Goal: Navigation & Orientation: Find specific page/section

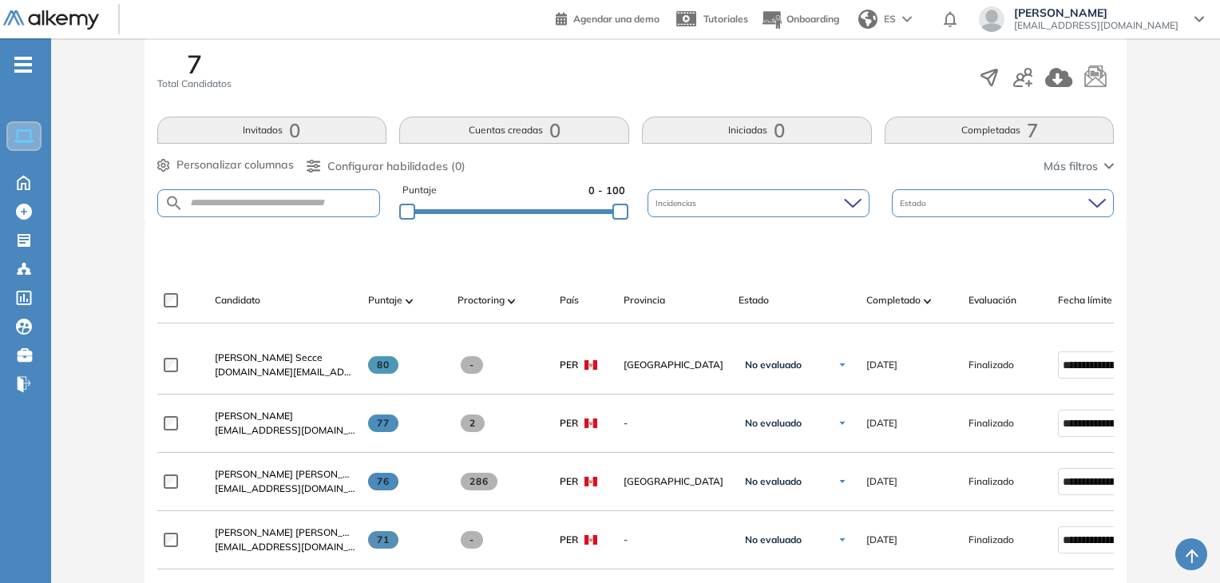
scroll to position [239, 0]
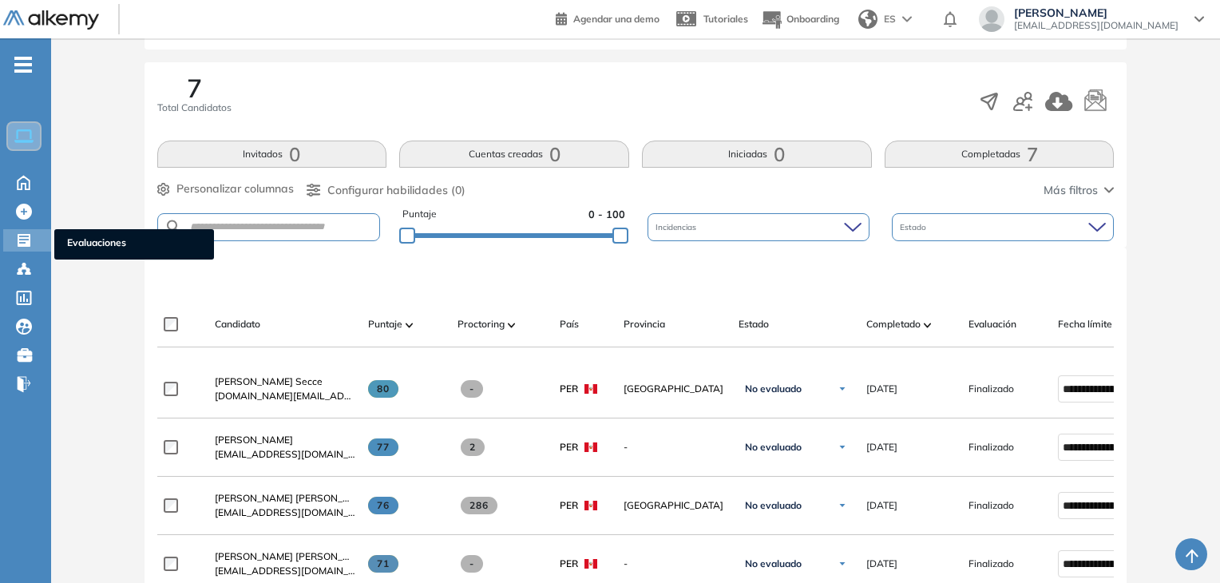
click at [19, 236] on icon at bounding box center [24, 240] width 13 height 13
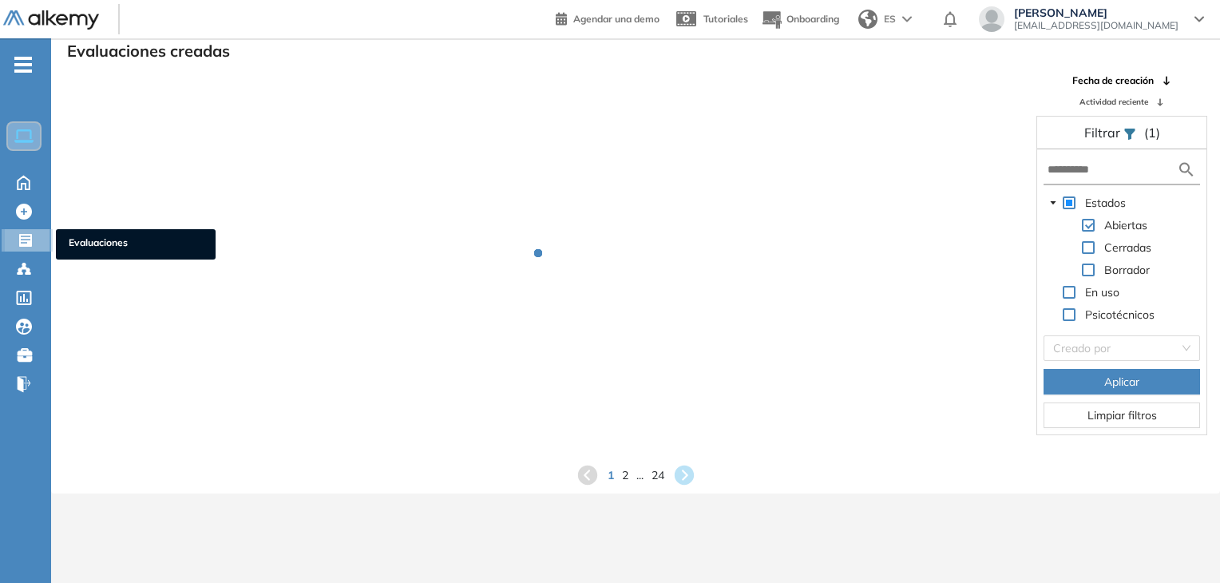
scroll to position [38, 0]
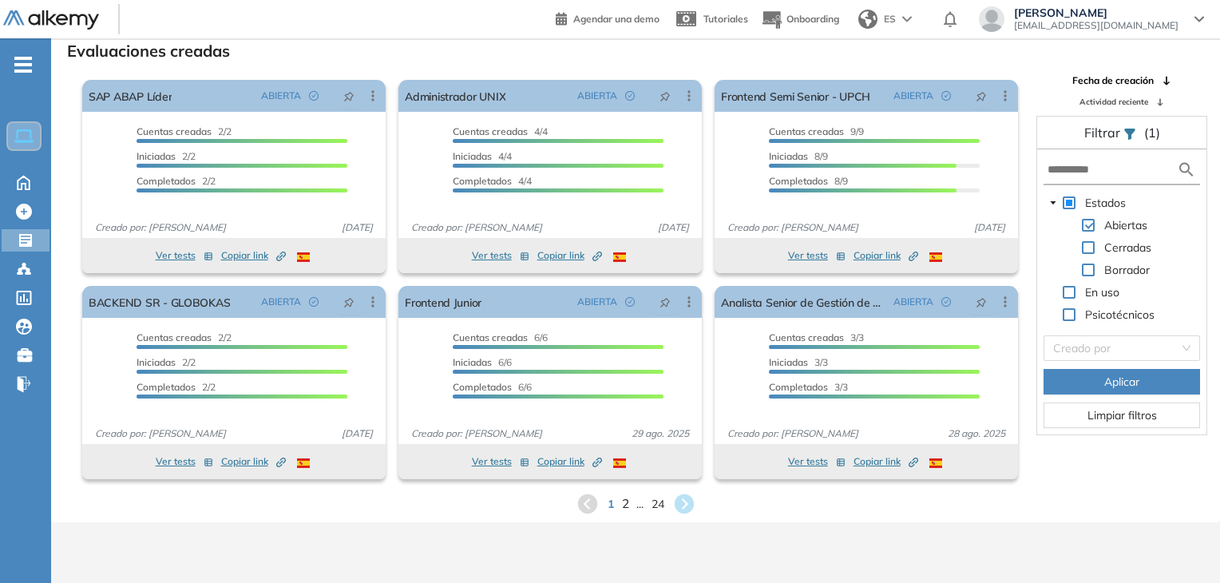
click at [625, 509] on span "2" at bounding box center [624, 503] width 7 height 18
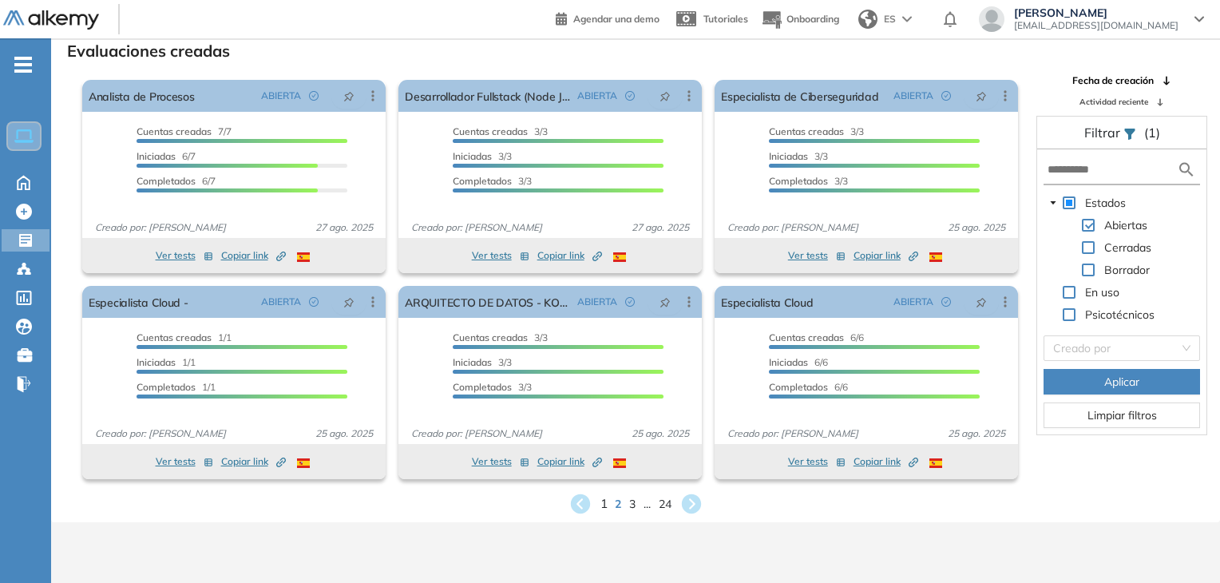
click at [600, 480] on div "El proctoring será activado ¡Importante!: Los usuarios que ya realizaron la eva…" at bounding box center [550, 382] width 316 height 206
click at [603, 501] on span "1" at bounding box center [603, 503] width 7 height 18
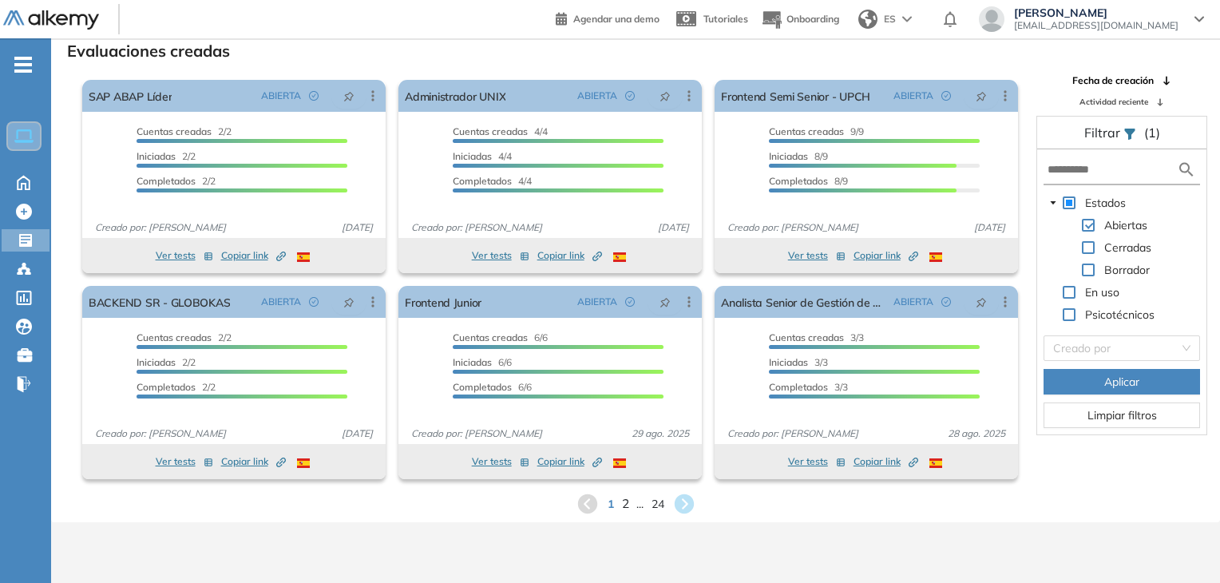
click at [624, 506] on span "2" at bounding box center [624, 503] width 7 height 18
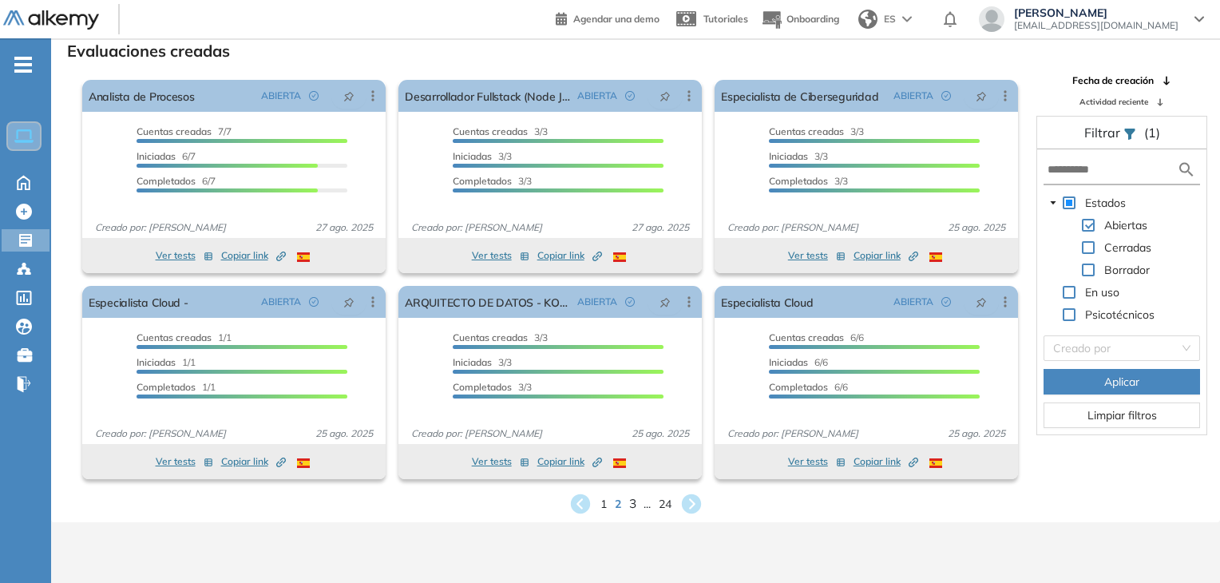
click at [630, 502] on span "3" at bounding box center [631, 503] width 7 height 18
click at [645, 504] on span "4" at bounding box center [642, 503] width 7 height 18
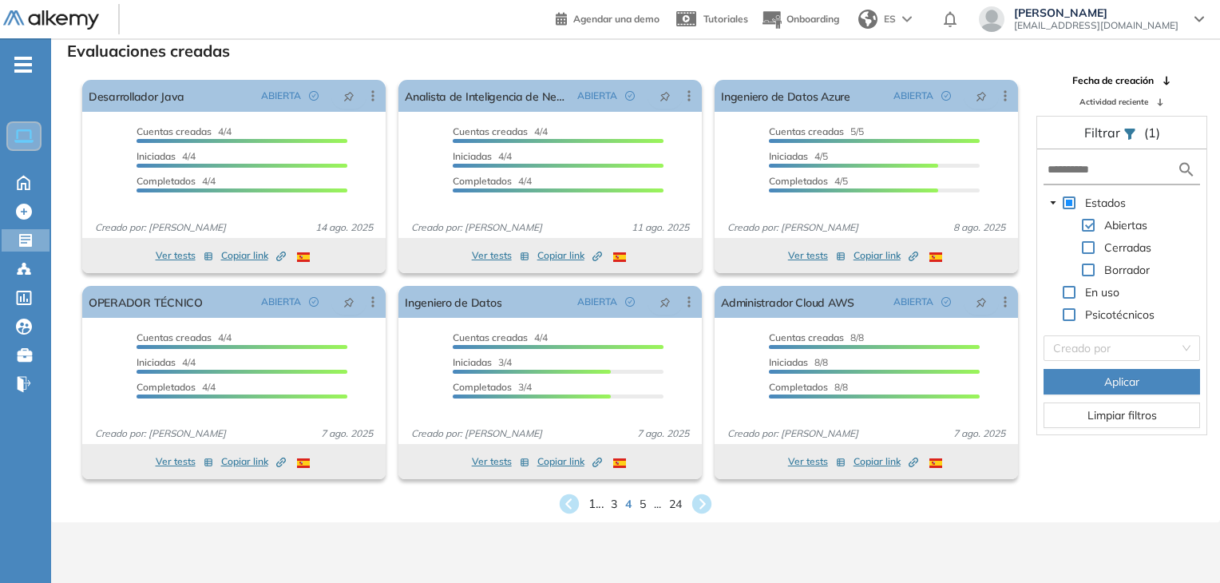
click at [591, 505] on span "1 ..." at bounding box center [595, 503] width 15 height 18
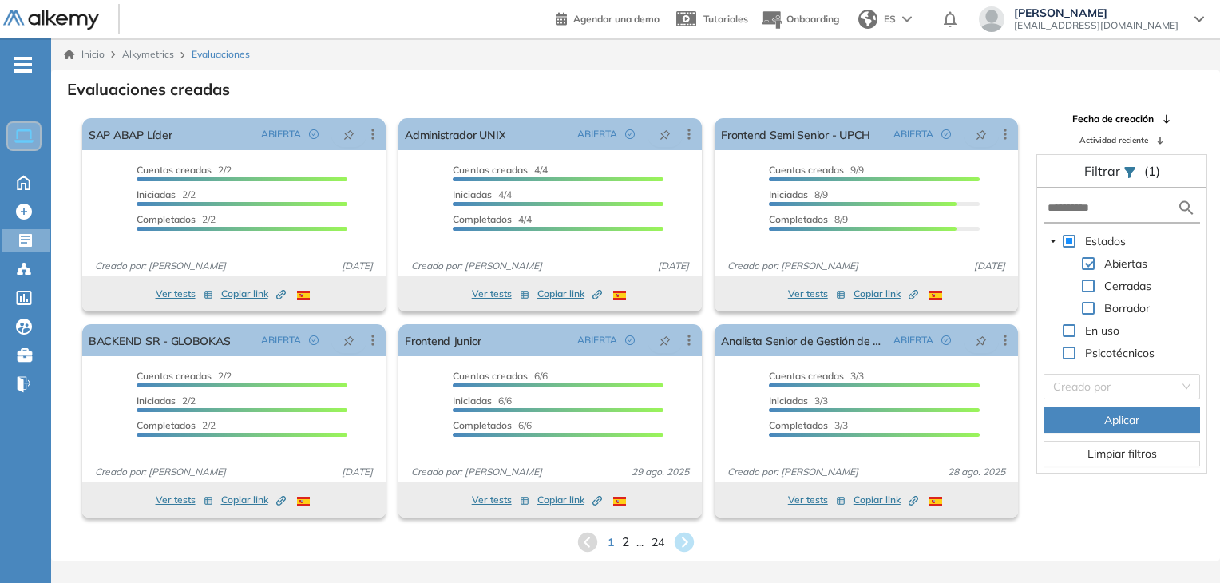
click at [623, 539] on span "2" at bounding box center [624, 541] width 7 height 18
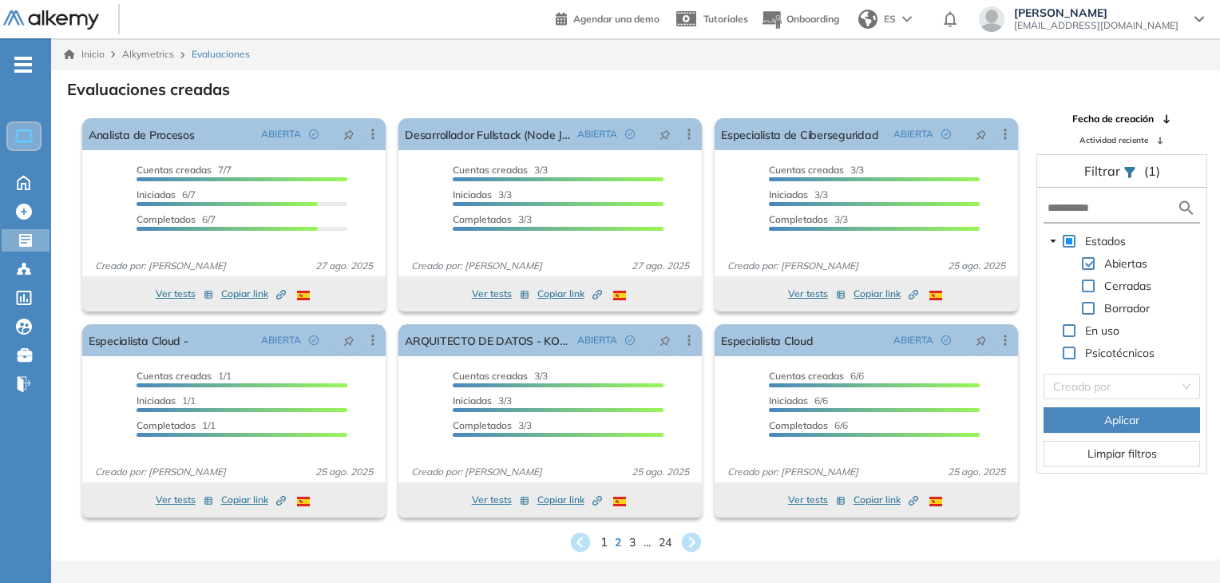
click at [603, 542] on span "1" at bounding box center [603, 541] width 7 height 18
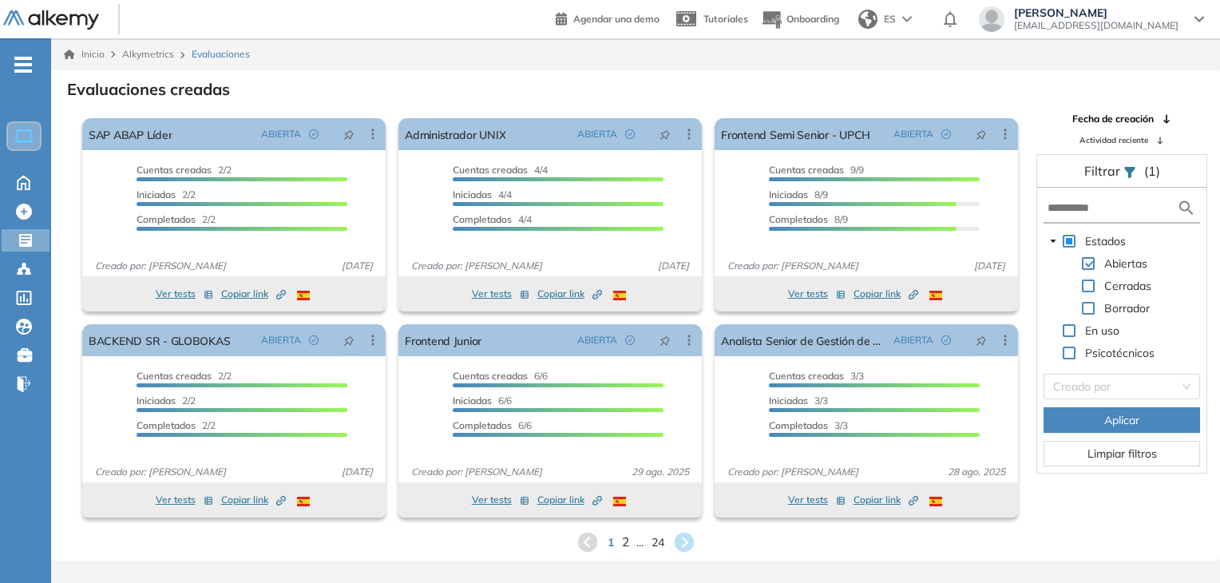
click at [623, 540] on span "2" at bounding box center [624, 541] width 7 height 18
click at [622, 544] on span "2" at bounding box center [624, 541] width 7 height 18
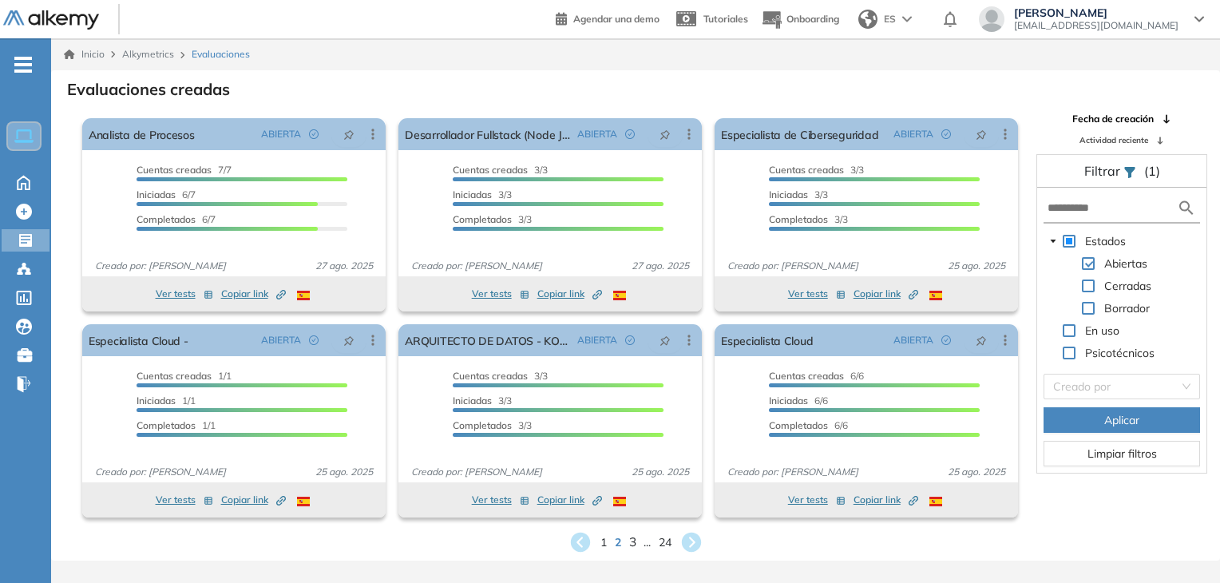
click at [630, 540] on span "3" at bounding box center [631, 541] width 7 height 18
click at [640, 541] on span "4" at bounding box center [642, 541] width 7 height 18
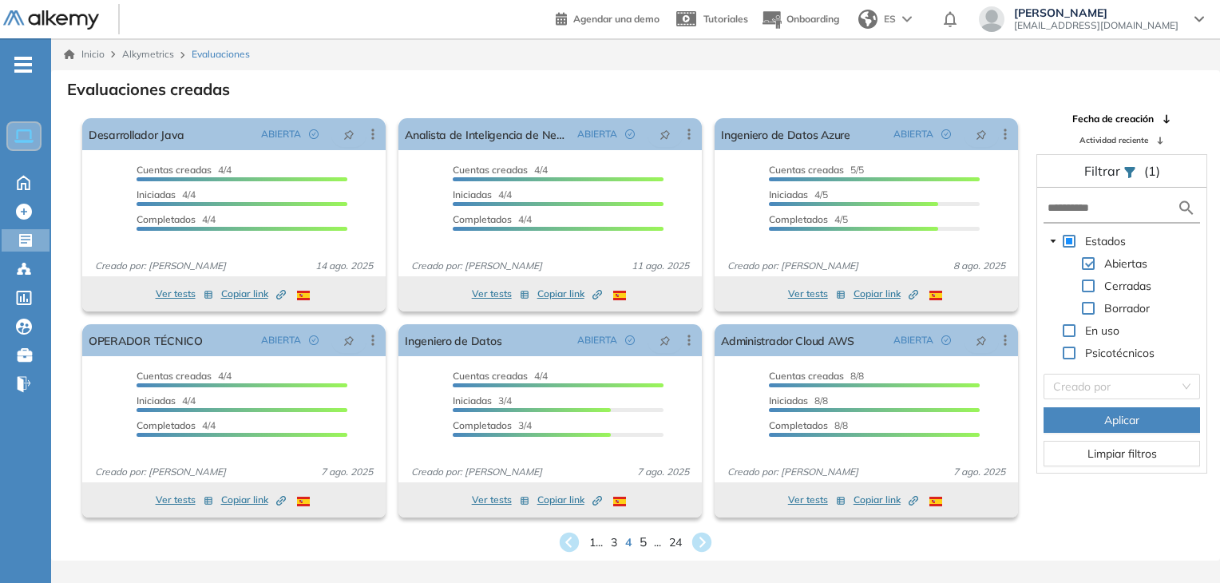
click at [643, 544] on span "5" at bounding box center [642, 541] width 7 height 18
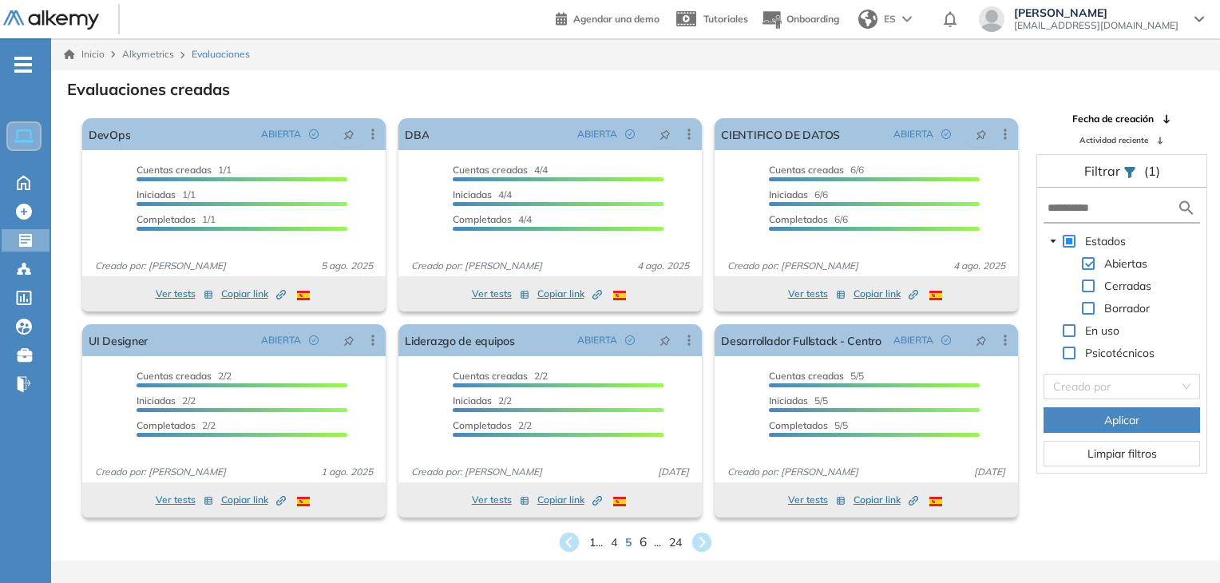
click at [643, 544] on span "6" at bounding box center [642, 541] width 7 height 18
click at [643, 544] on span "7" at bounding box center [642, 541] width 7 height 18
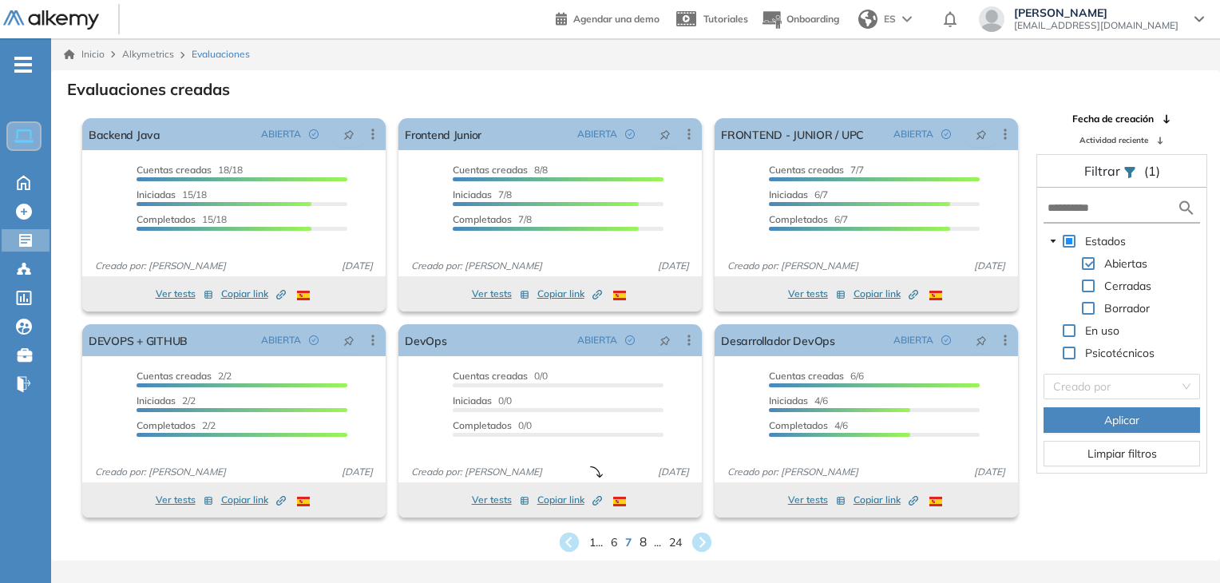
click at [643, 544] on span "8" at bounding box center [642, 541] width 7 height 18
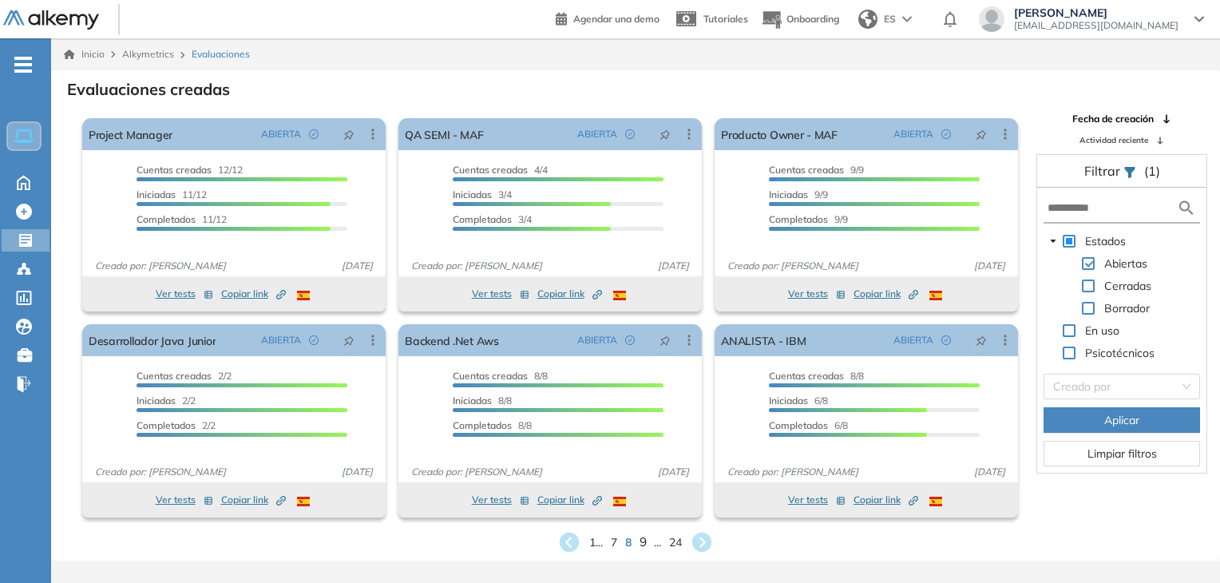
click at [643, 544] on span "9" at bounding box center [642, 541] width 7 height 18
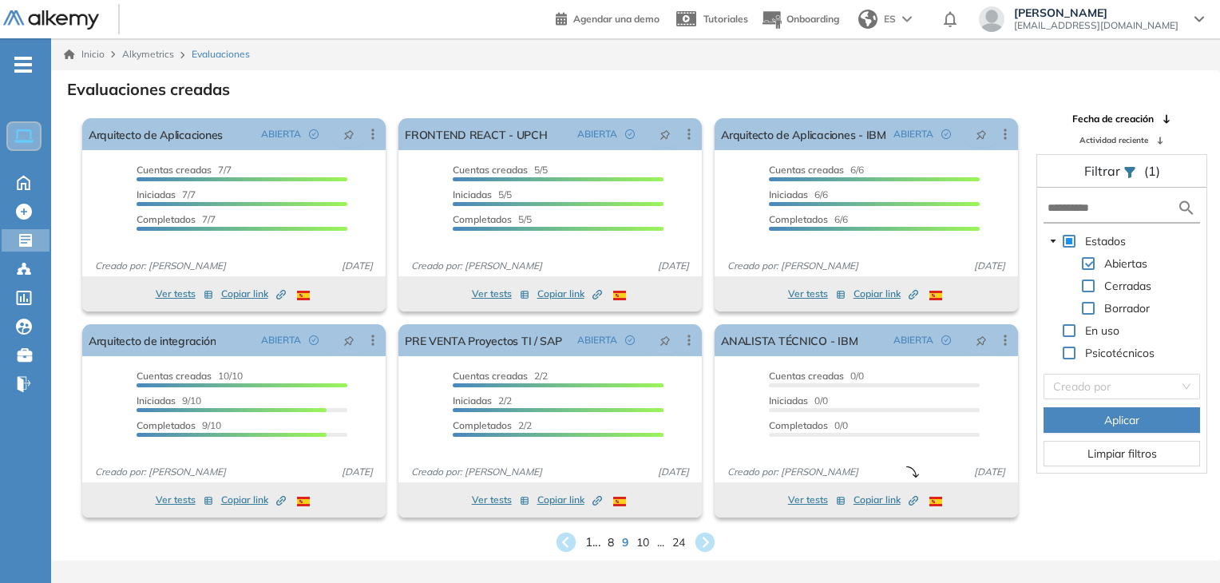
click at [588, 544] on span "1 ..." at bounding box center [592, 541] width 15 height 18
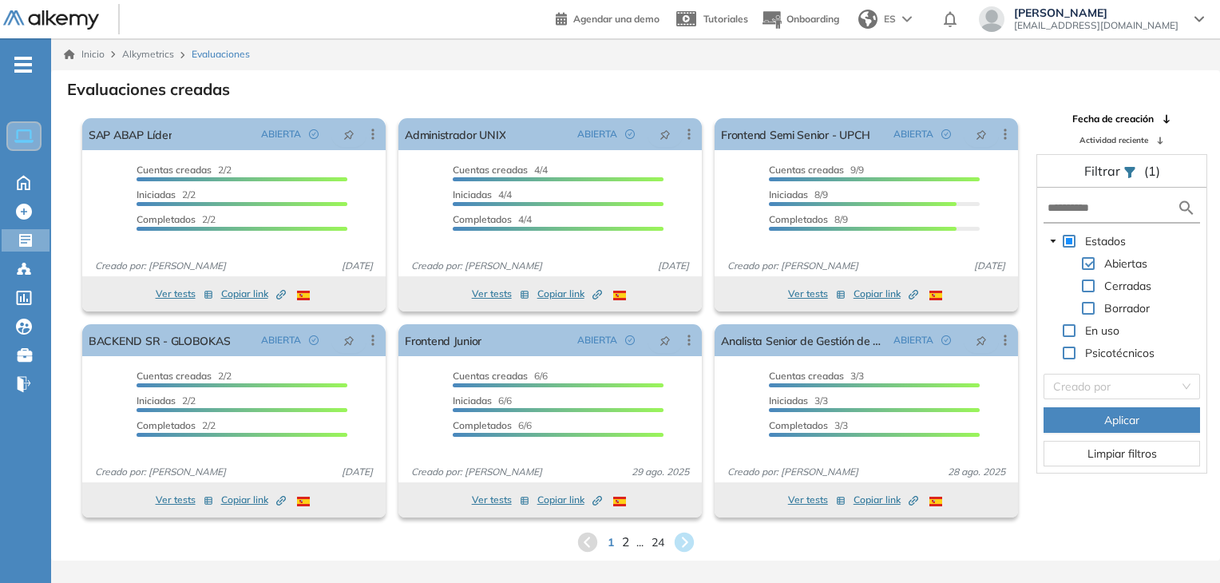
click at [625, 541] on span "2" at bounding box center [624, 541] width 7 height 18
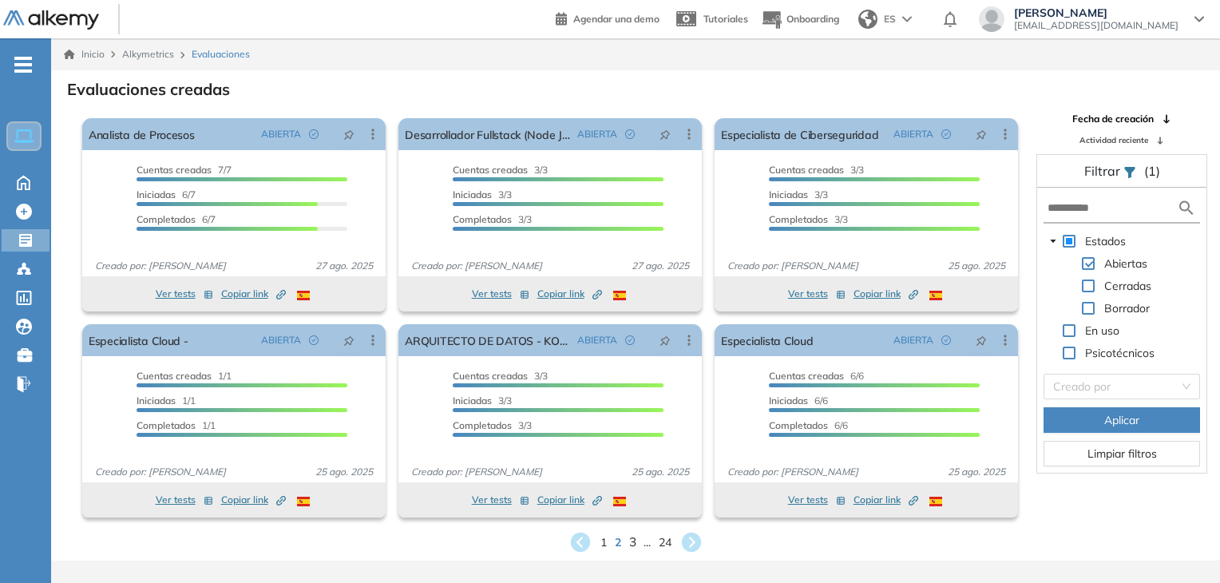
click at [634, 541] on span "3" at bounding box center [631, 541] width 7 height 18
click at [646, 538] on span "4" at bounding box center [642, 541] width 7 height 18
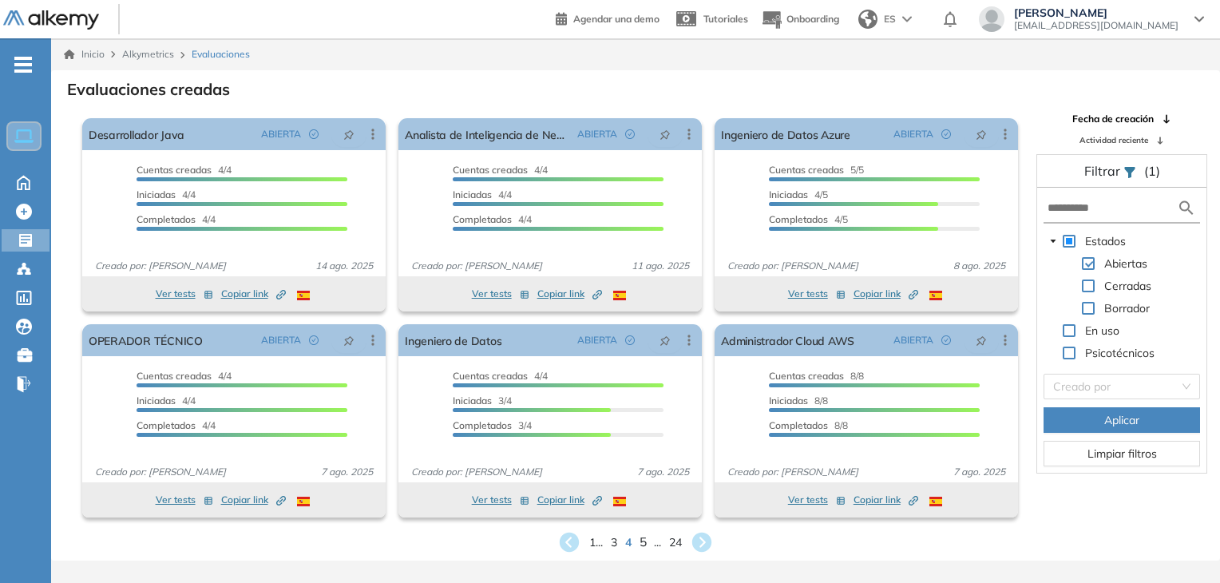
click at [642, 540] on span "5" at bounding box center [642, 541] width 7 height 18
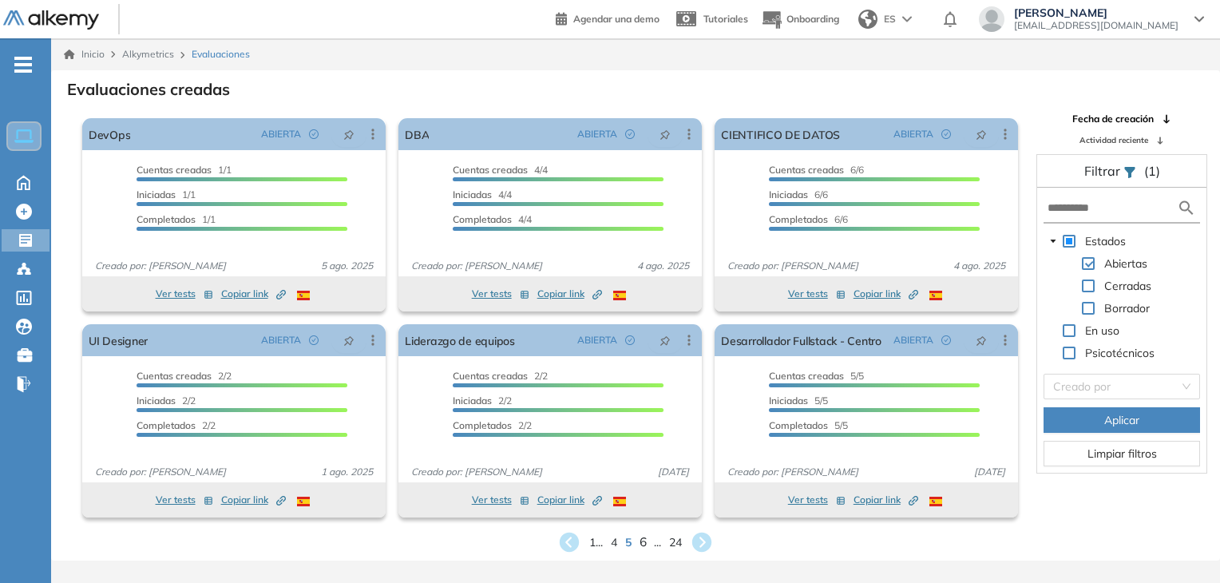
click at [643, 540] on span "6" at bounding box center [642, 541] width 7 height 18
click at [643, 538] on span "7" at bounding box center [642, 541] width 7 height 18
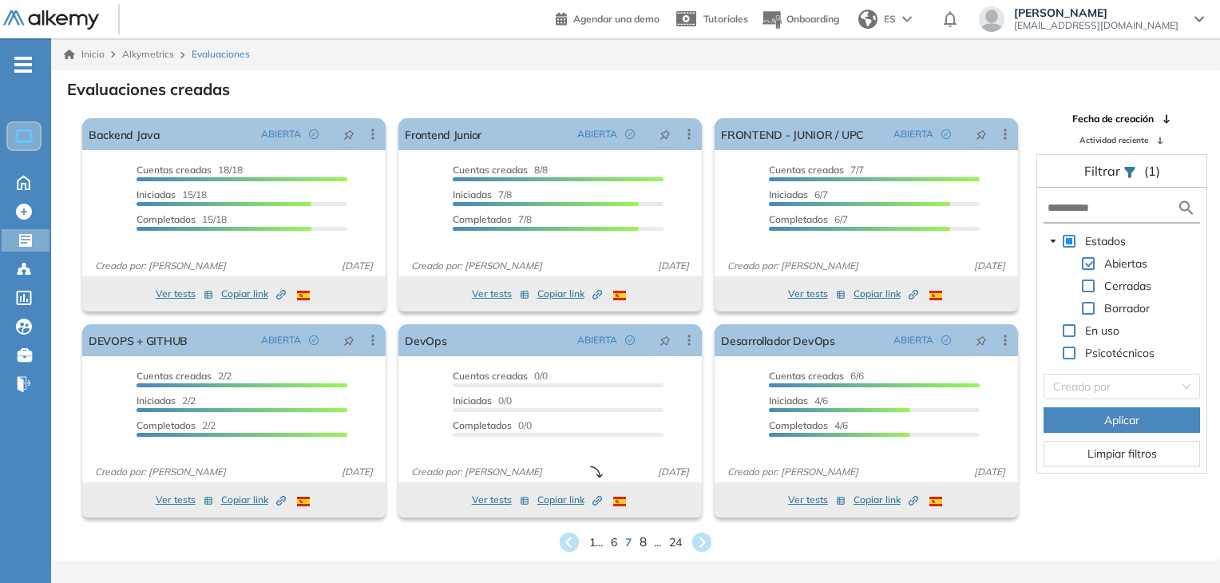
click at [643, 538] on span "8" at bounding box center [642, 541] width 7 height 18
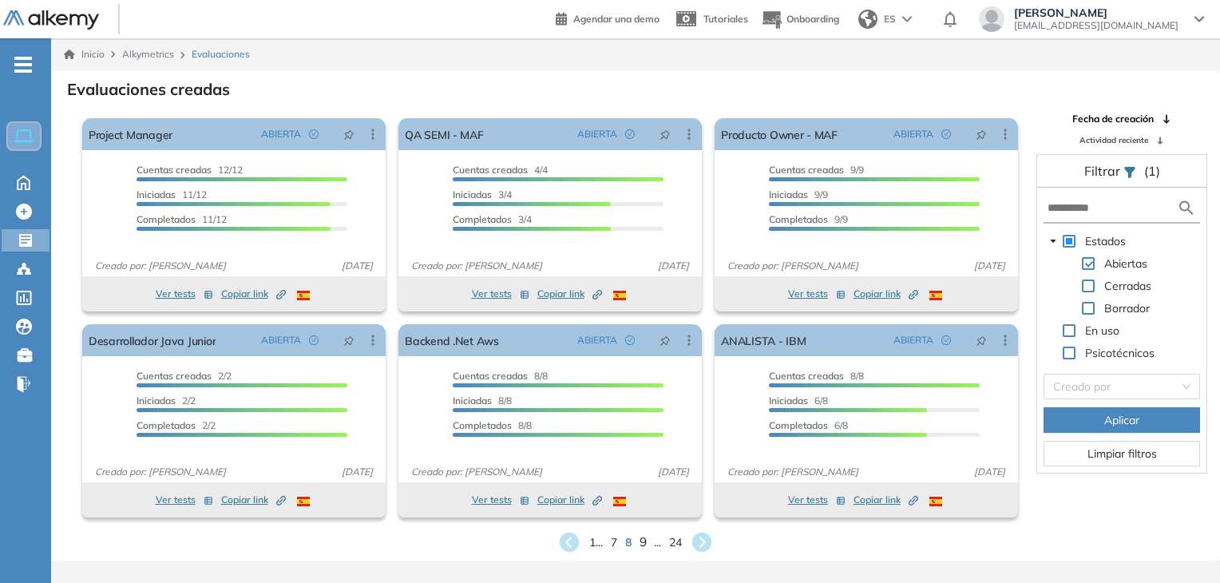
click at [645, 540] on span "9" at bounding box center [642, 541] width 7 height 18
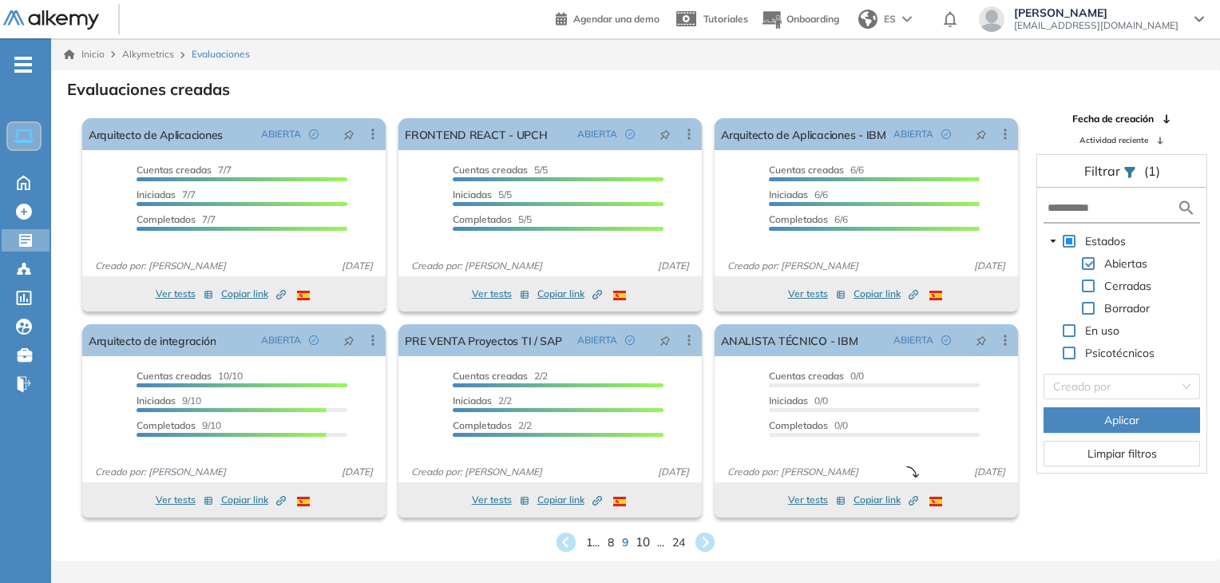
click at [645, 540] on span "10" at bounding box center [642, 541] width 14 height 18
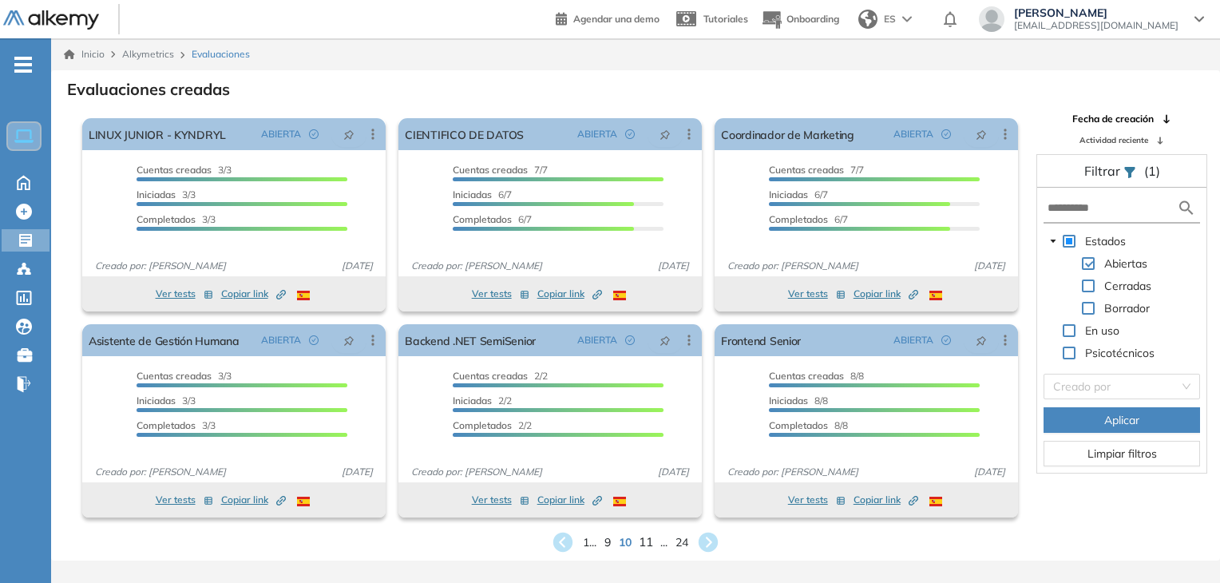
click at [645, 540] on span "11" at bounding box center [646, 541] width 14 height 18
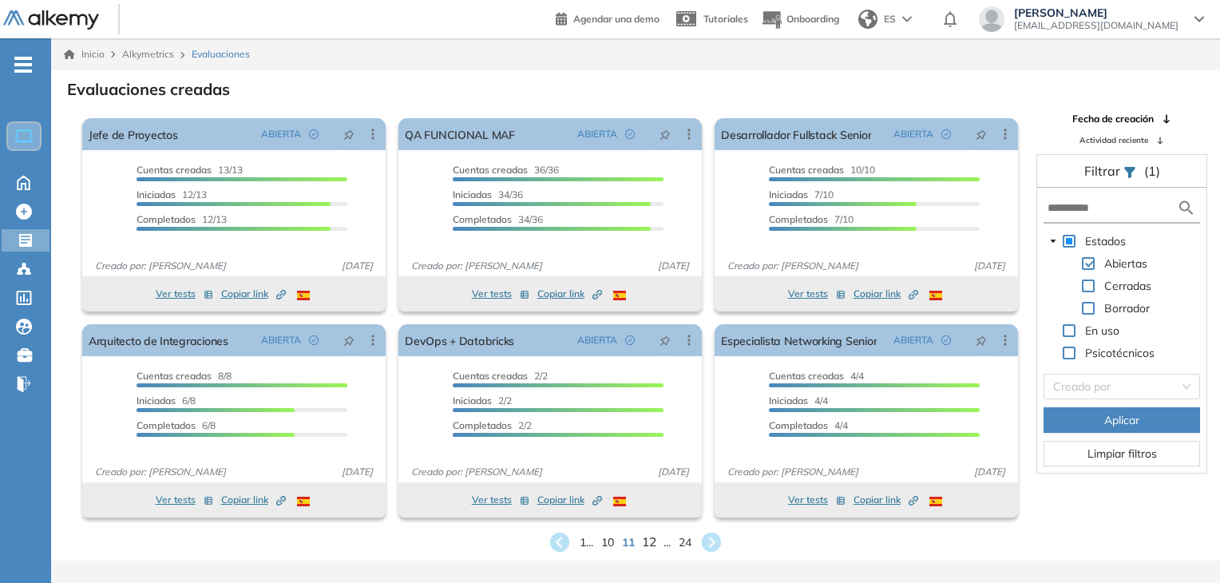
click at [655, 542] on span "12" at bounding box center [649, 541] width 14 height 18
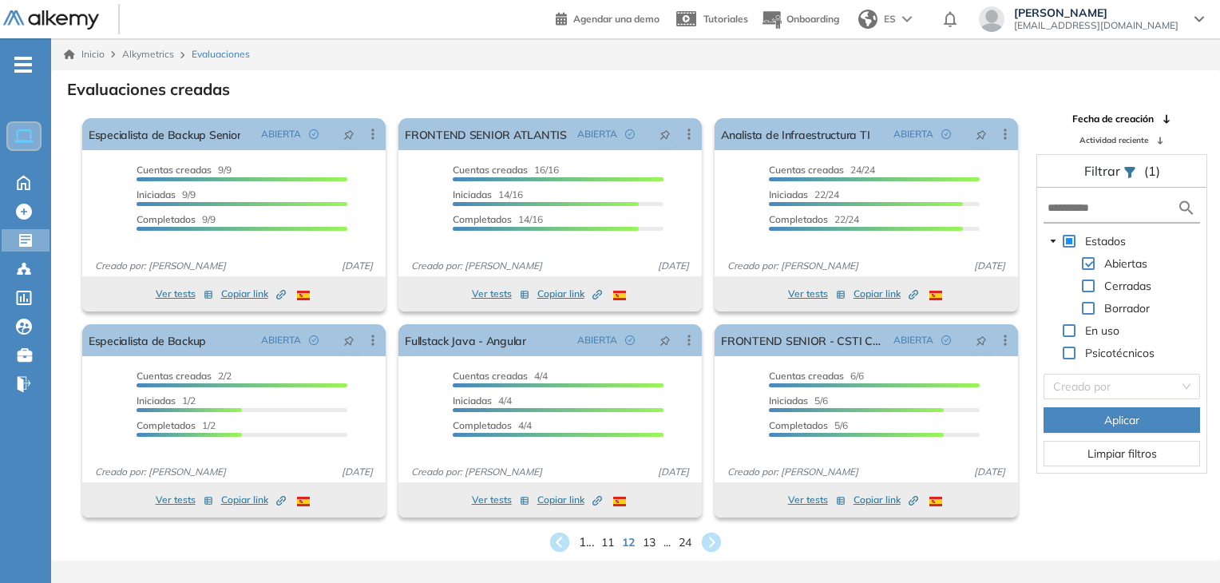
click at [579, 540] on span "1 ..." at bounding box center [586, 541] width 15 height 18
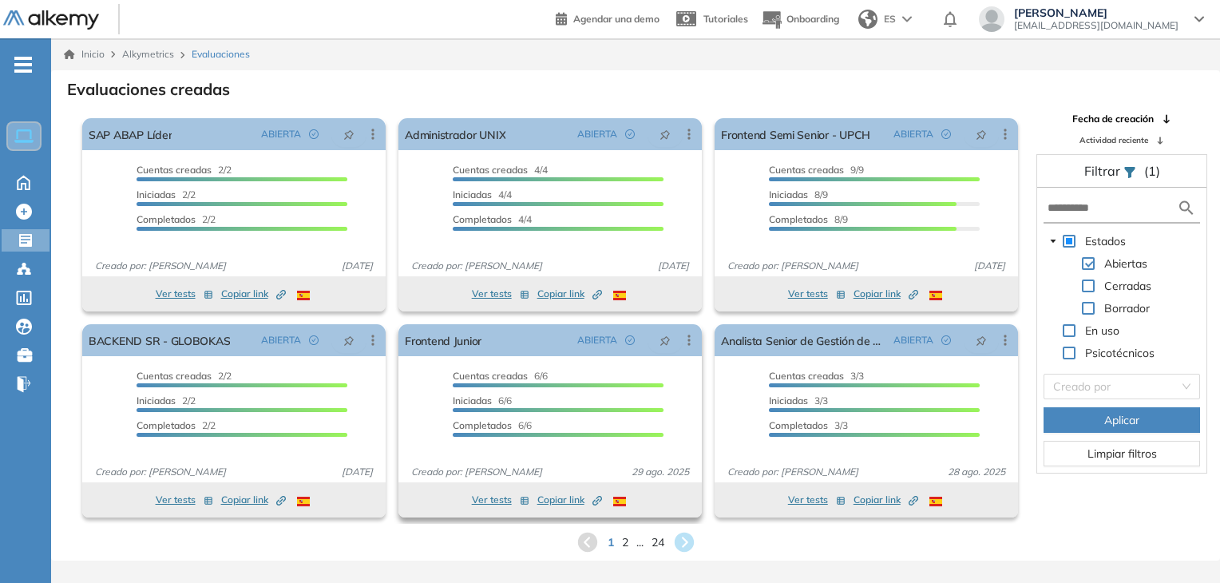
scroll to position [38, 0]
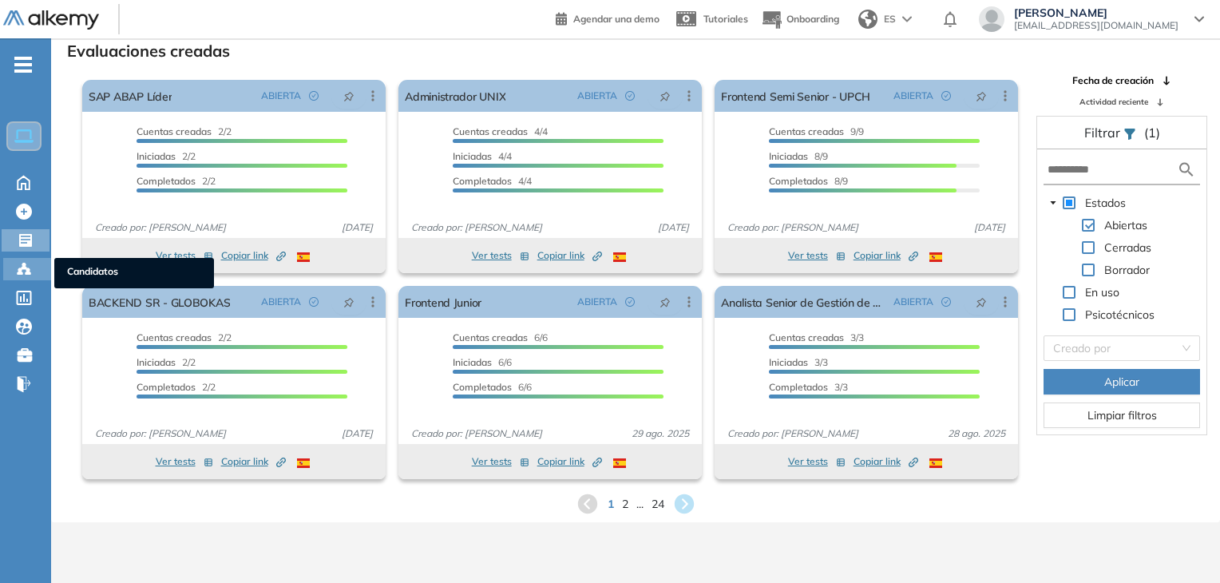
click at [17, 267] on icon at bounding box center [24, 269] width 16 height 16
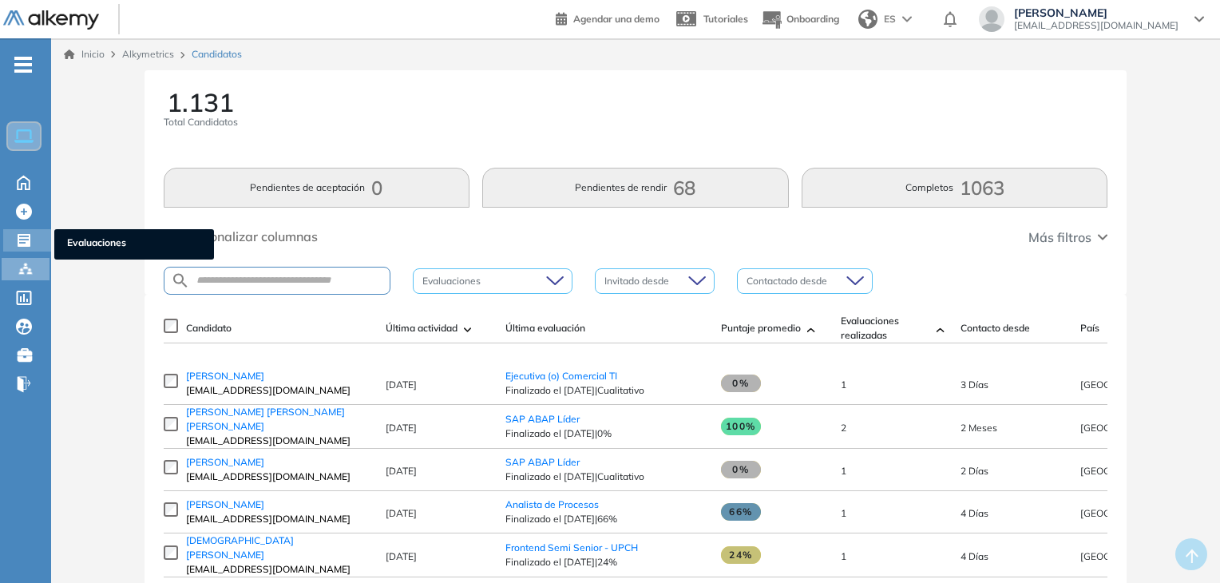
click at [37, 229] on div "Evaluaciones Evaluaciones" at bounding box center [27, 240] width 48 height 22
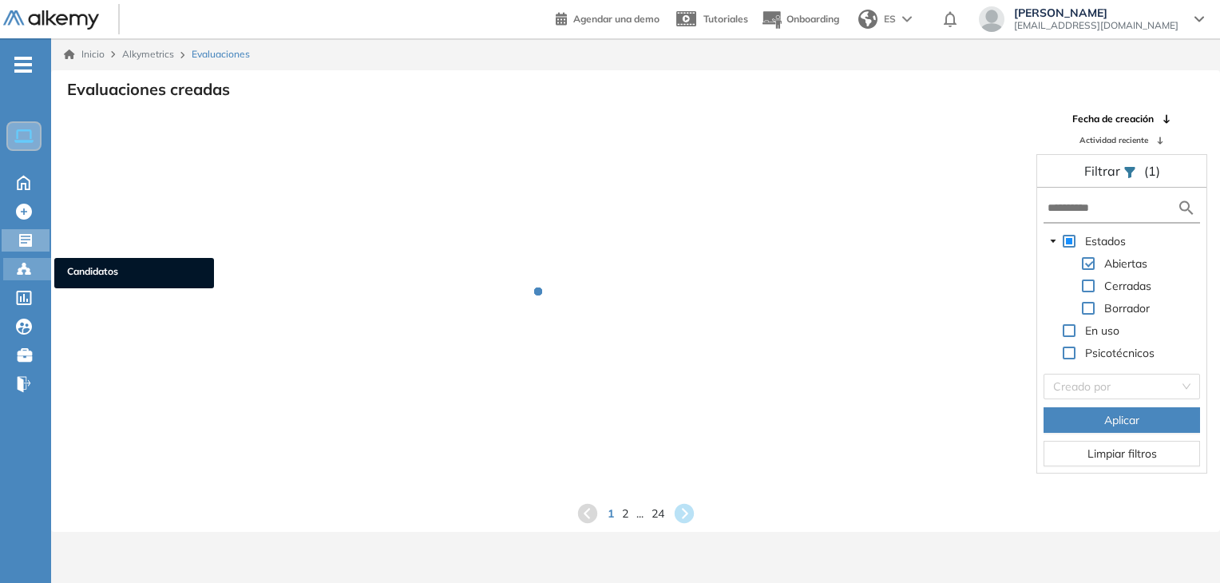
click at [32, 270] on div at bounding box center [25, 267] width 19 height 19
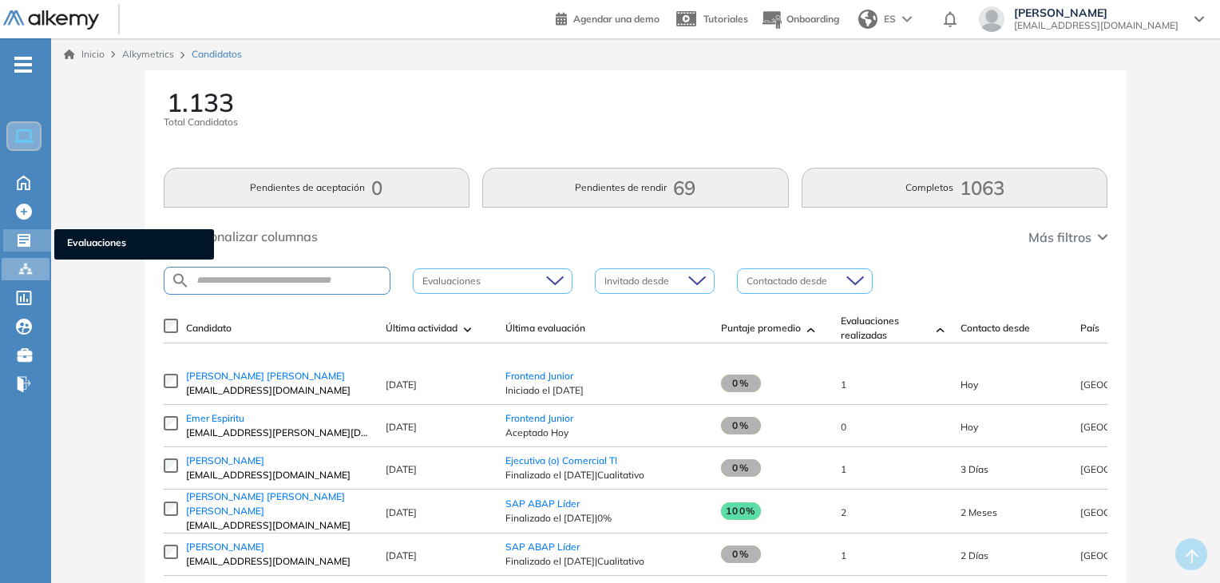
click at [37, 239] on div "Evaluaciones Evaluaciones" at bounding box center [27, 240] width 48 height 22
